Goal: Check status: Check status

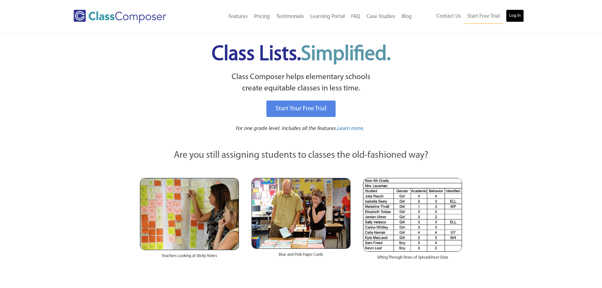
click at [507, 12] on link "Log In" at bounding box center [515, 15] width 18 height 13
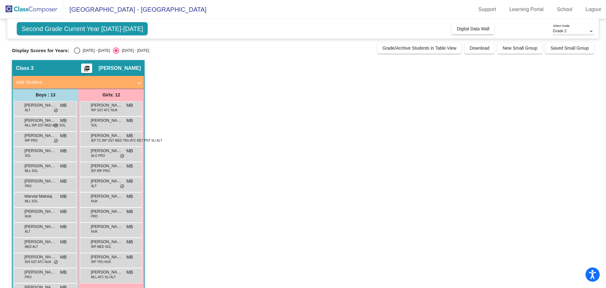
click at [94, 51] on div "[DATE] - [DATE]" at bounding box center [95, 51] width 30 height 6
click at [77, 54] on input "[DATE] - [DATE]" at bounding box center [77, 54] width 0 height 0
radio input "true"
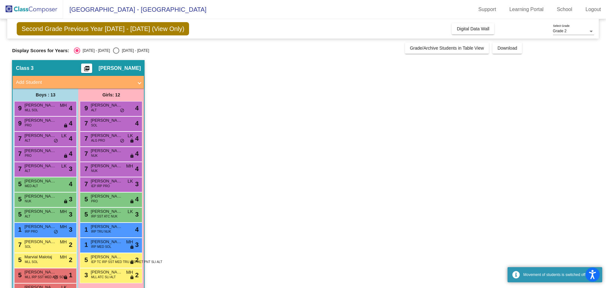
scroll to position [21, 0]
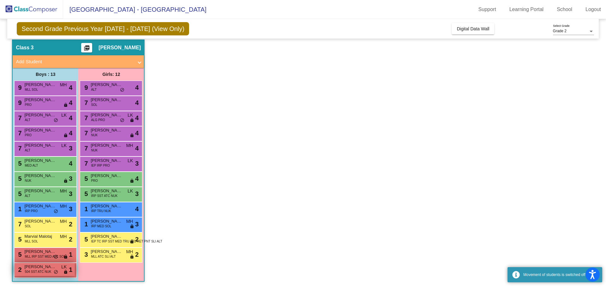
click at [41, 273] on span "504 SST ATC NUK" at bounding box center [38, 271] width 27 height 5
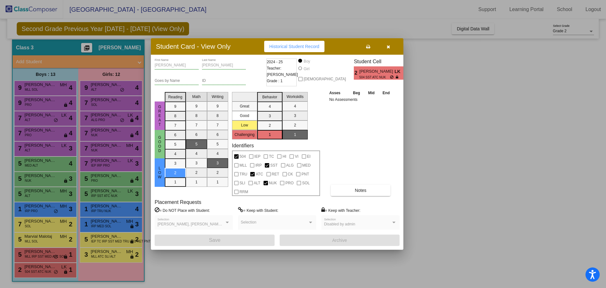
drag, startPoint x: 298, startPoint y: 43, endPoint x: 297, endPoint y: 47, distance: 4.2
click at [298, 43] on button "Historical Student Record" at bounding box center [294, 46] width 60 height 11
drag, startPoint x: 390, startPoint y: 45, endPoint x: 388, endPoint y: 51, distance: 6.2
click at [390, 45] on icon "button" at bounding box center [388, 47] width 3 height 4
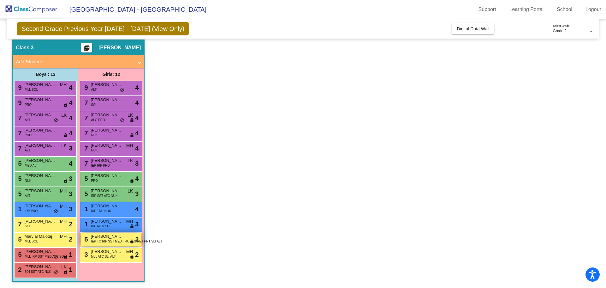
click at [118, 240] on span "IEP TC IRP SST MED TRU ATC RET PNT SLI ALT" at bounding box center [126, 241] width 71 height 5
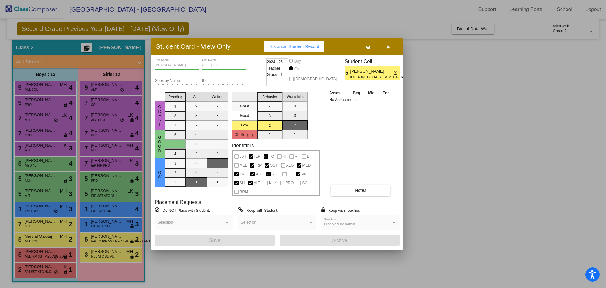
click at [284, 46] on span "Historical Student Record" at bounding box center [294, 46] width 50 height 5
click at [386, 45] on button "button" at bounding box center [388, 46] width 20 height 11
